Goal: Transaction & Acquisition: Download file/media

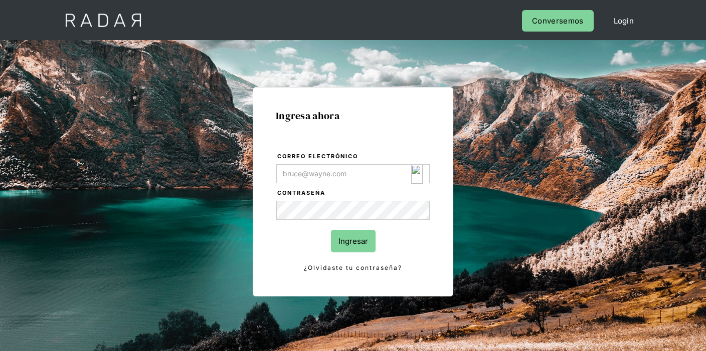
click at [419, 175] on img "Login Form" at bounding box center [417, 174] width 12 height 19
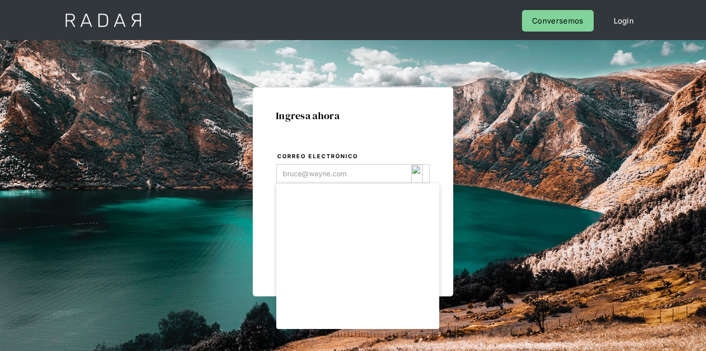
type input "[EMAIL_ADDRESS][DOMAIN_NAME]"
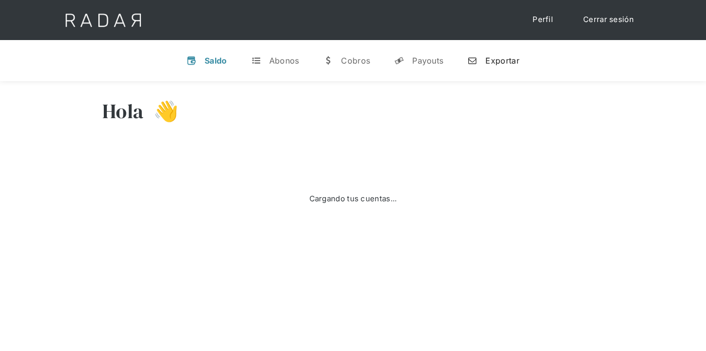
click at [485, 61] on div "Exportar" at bounding box center [502, 61] width 34 height 10
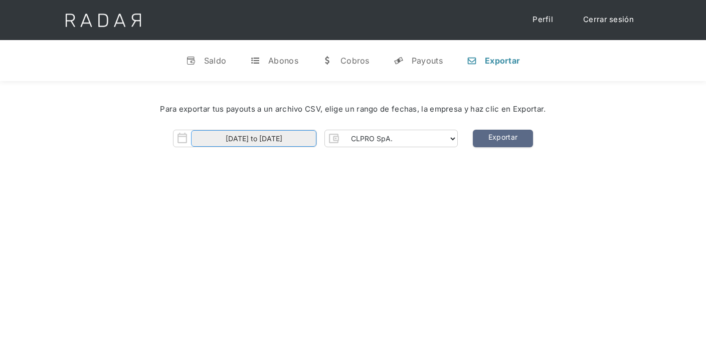
click at [285, 136] on input "01-09-2025 to 06-09-2025" at bounding box center [253, 138] width 125 height 17
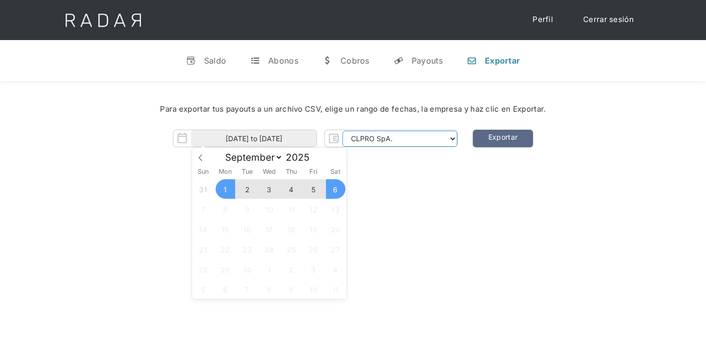
click at [385, 134] on select "CLPRO SpA. Coster SpA. Urigol SpA. Bysolutions SpA. Clmax SpA. Andes Payments S…" at bounding box center [399, 139] width 115 height 16
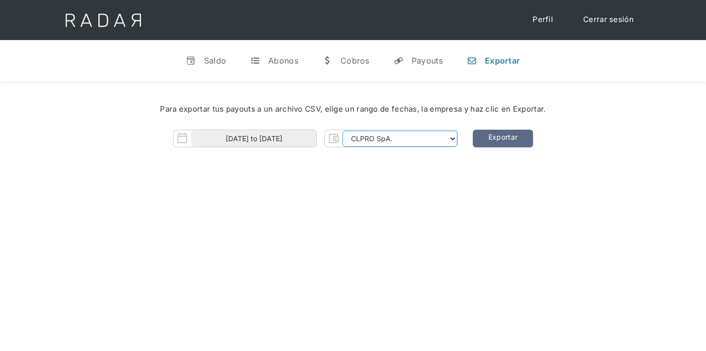
select select "coster-rt"
click at [343, 131] on select "CLPRO SpA. Coster SpA. Urigol SpA. Bysolutions SpA. Clmax SpA. Andes Payments S…" at bounding box center [399, 139] width 115 height 16
click at [509, 137] on link "Exportar" at bounding box center [503, 139] width 60 height 18
